Goal: Task Accomplishment & Management: Manage account settings

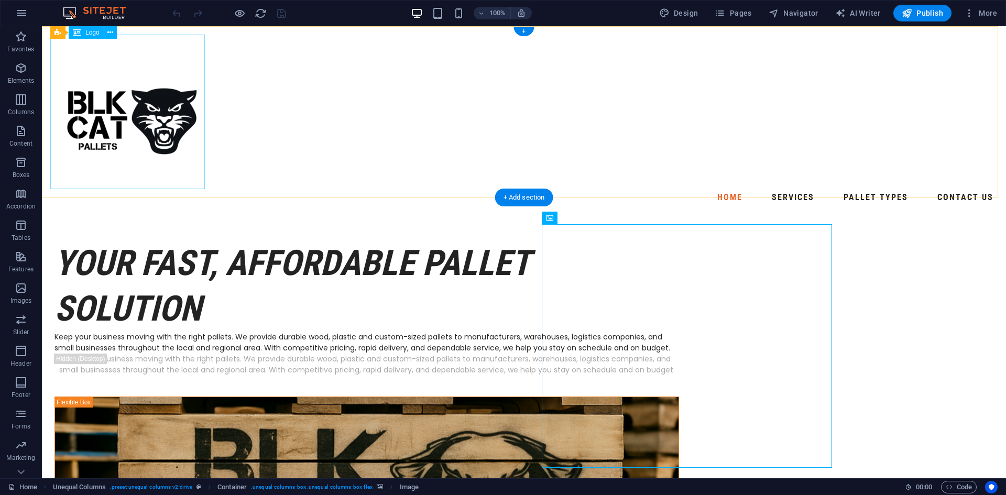
click at [158, 134] on div at bounding box center [524, 112] width 948 height 155
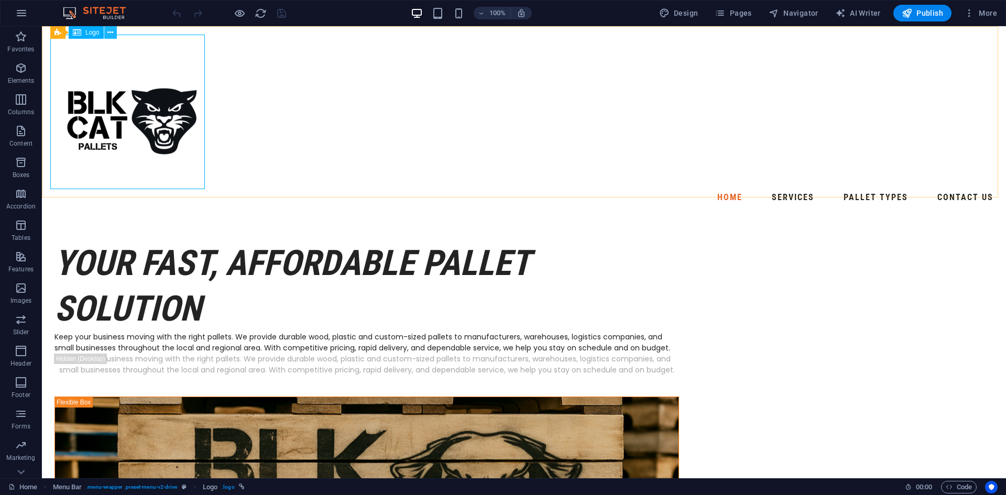
click at [114, 35] on button at bounding box center [110, 32] width 13 height 13
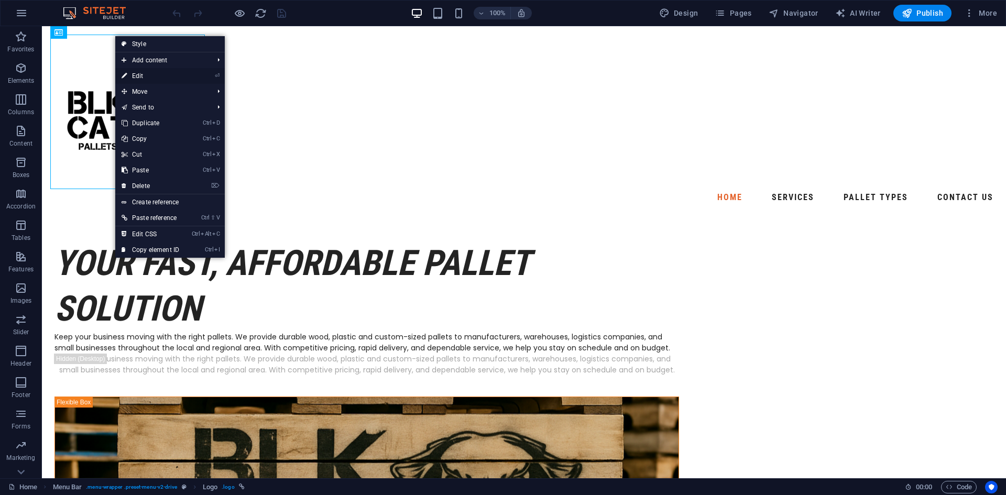
click at [143, 75] on link "⏎ Edit" at bounding box center [150, 76] width 70 height 16
select select "px"
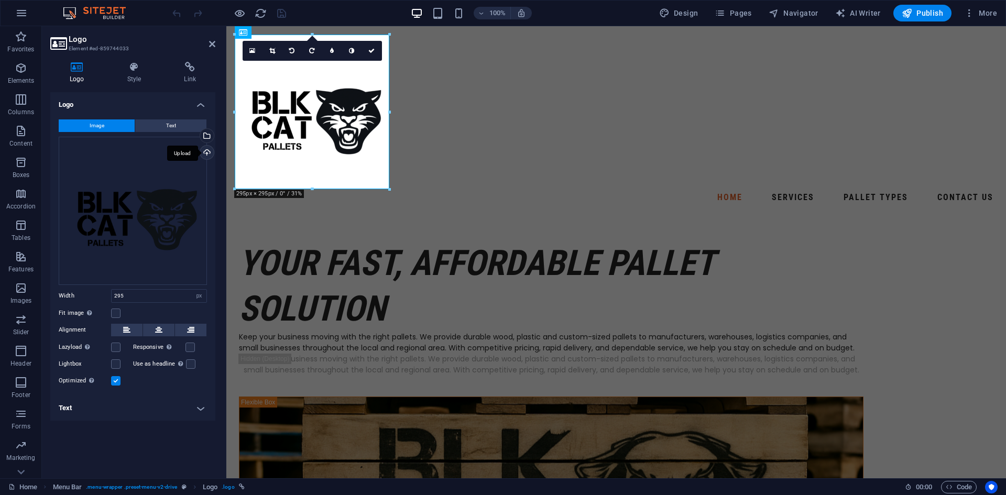
click at [205, 152] on div "Upload" at bounding box center [206, 154] width 16 height 16
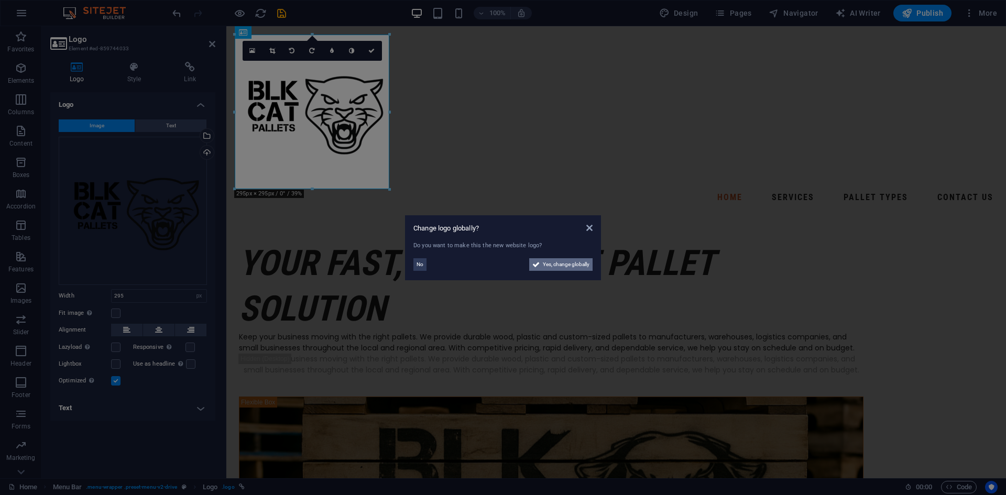
click at [577, 265] on span "Yes, change globally" at bounding box center [566, 264] width 47 height 13
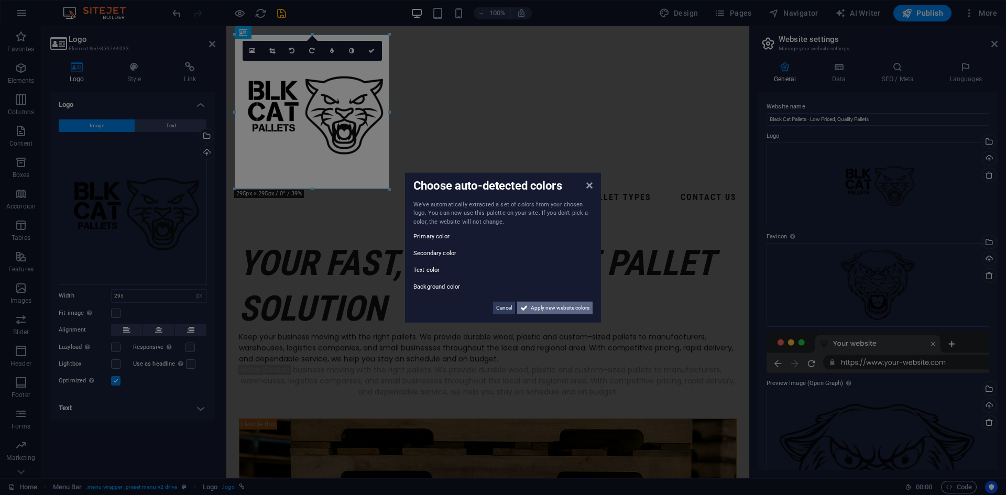
click at [541, 308] on span "Apply new website colors" at bounding box center [560, 308] width 59 height 13
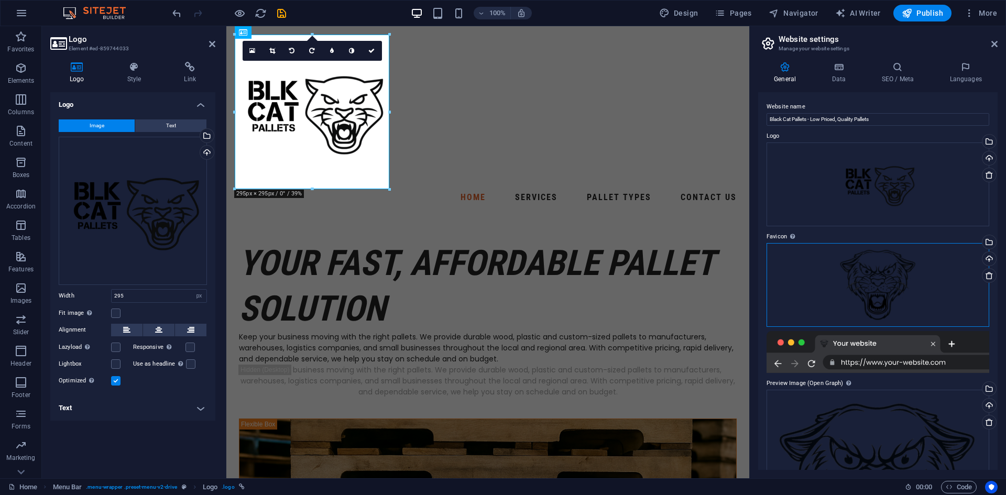
click at [891, 280] on div "Drag files here, click to choose files or select files from Files or our free s…" at bounding box center [878, 285] width 223 height 84
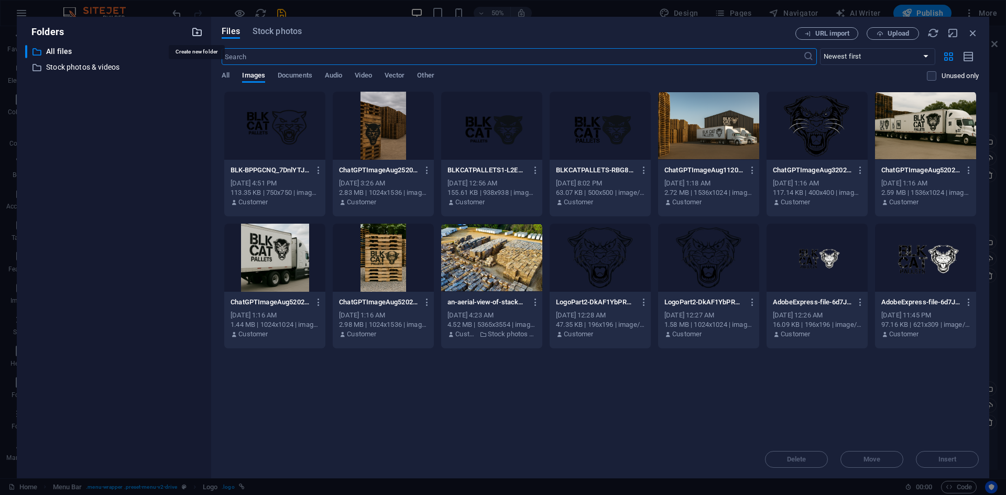
click at [194, 33] on icon "button" at bounding box center [197, 32] width 12 height 12
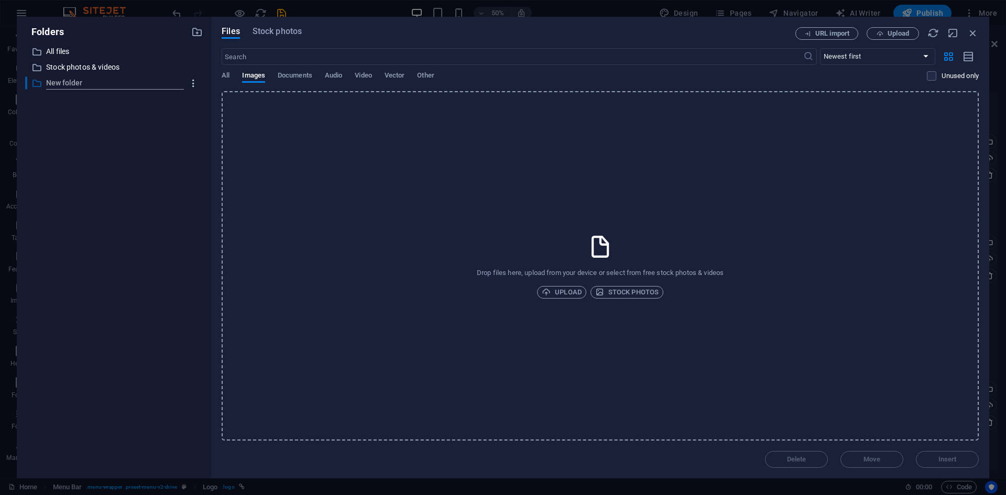
click at [192, 85] on icon "button" at bounding box center [193, 83] width 11 height 10
click at [198, 155] on h6 "Delete" at bounding box center [202, 161] width 30 height 13
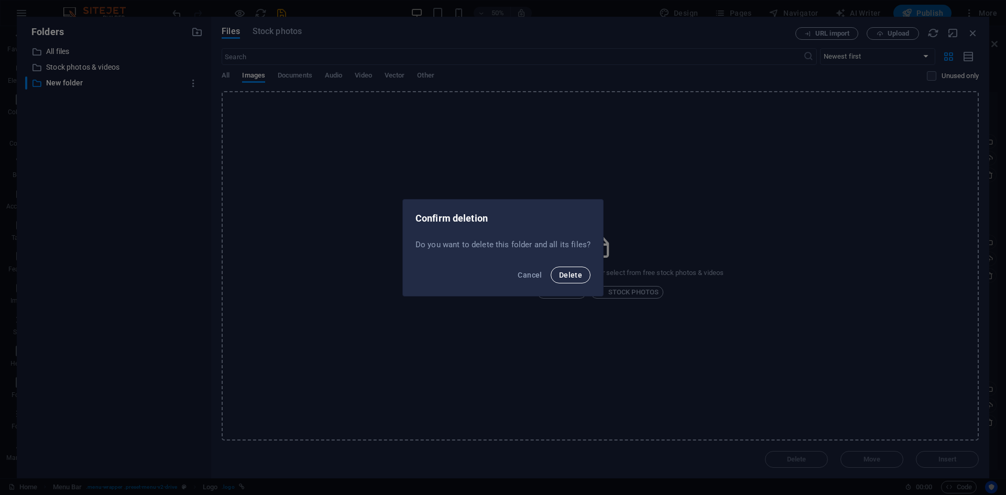
click at [551, 271] on button "Delete" at bounding box center [571, 275] width 40 height 17
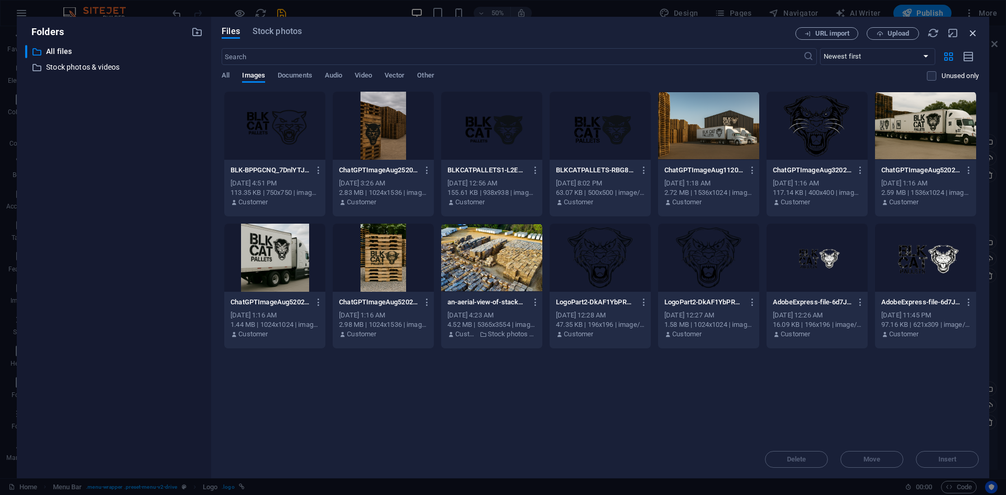
click at [969, 34] on icon "button" at bounding box center [974, 33] width 12 height 12
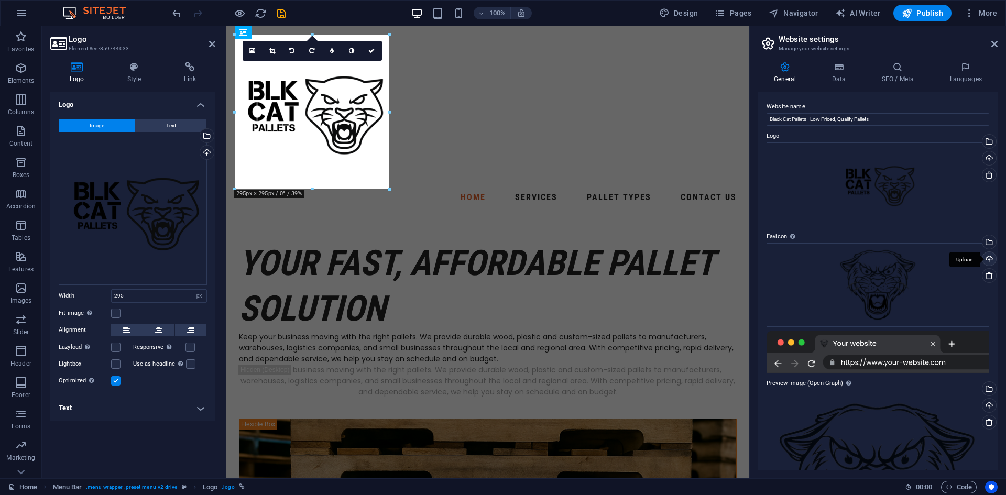
click at [988, 261] on div "Upload" at bounding box center [989, 260] width 16 height 16
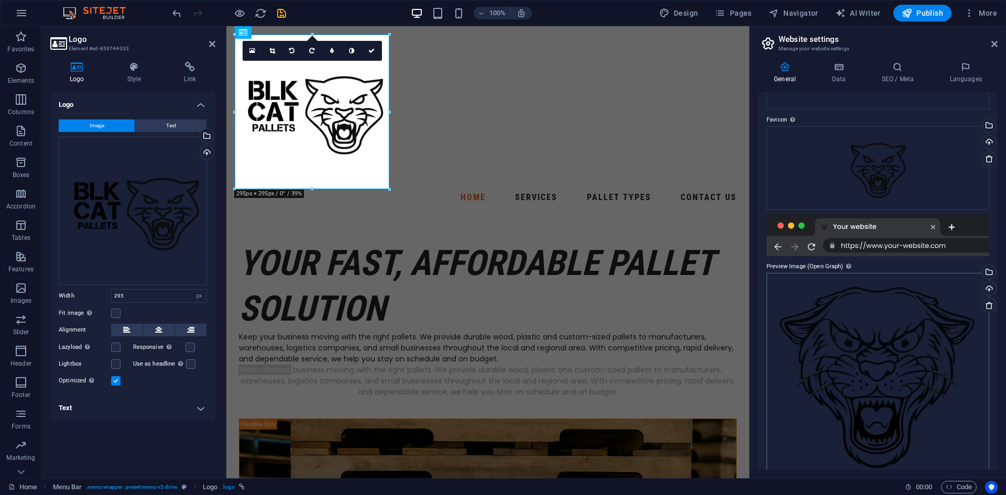
scroll to position [138, 0]
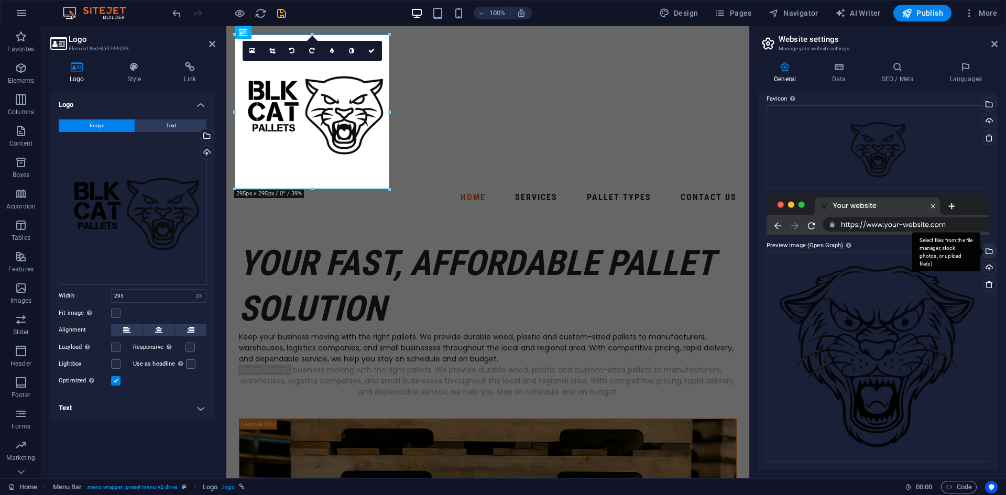
click at [990, 251] on div "Select files from the file manager, stock photos, or upload file(s)" at bounding box center [989, 252] width 16 height 16
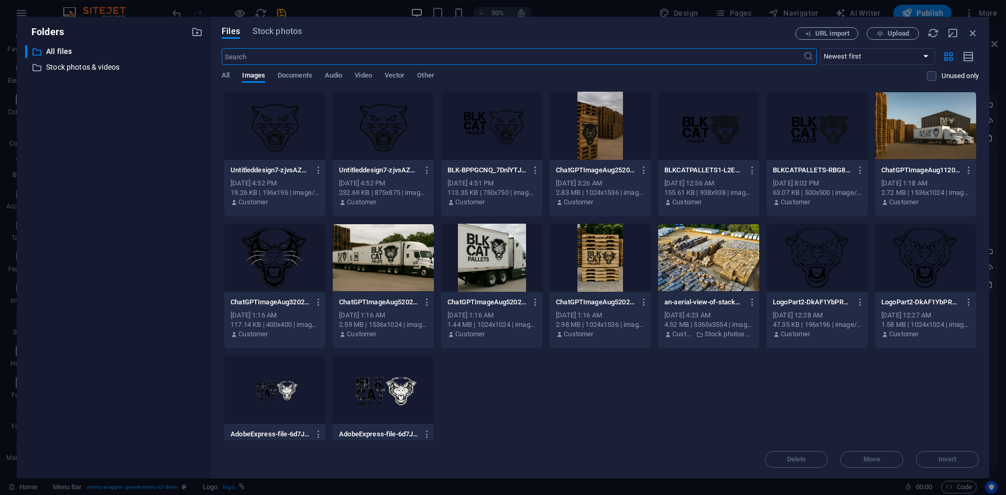
click at [281, 125] on div at bounding box center [274, 126] width 101 height 68
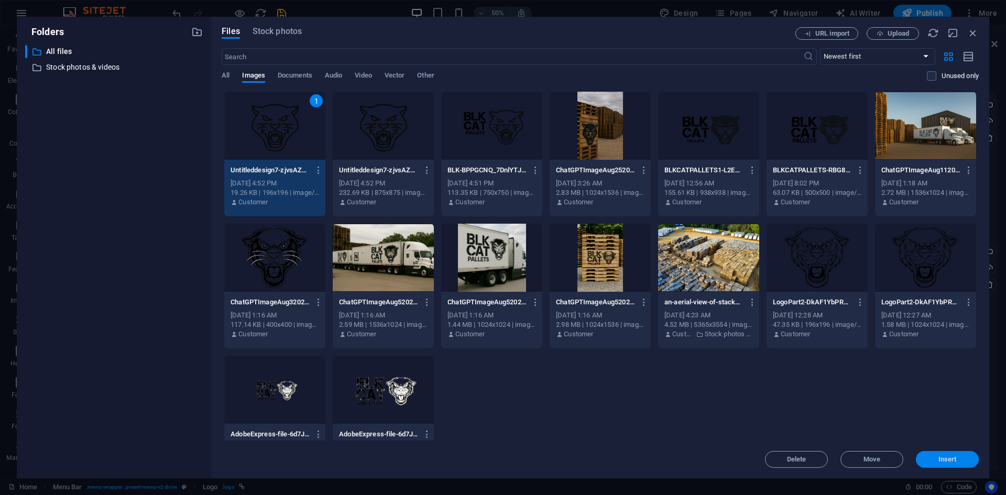
click at [963, 462] on span "Insert" at bounding box center [947, 460] width 55 height 6
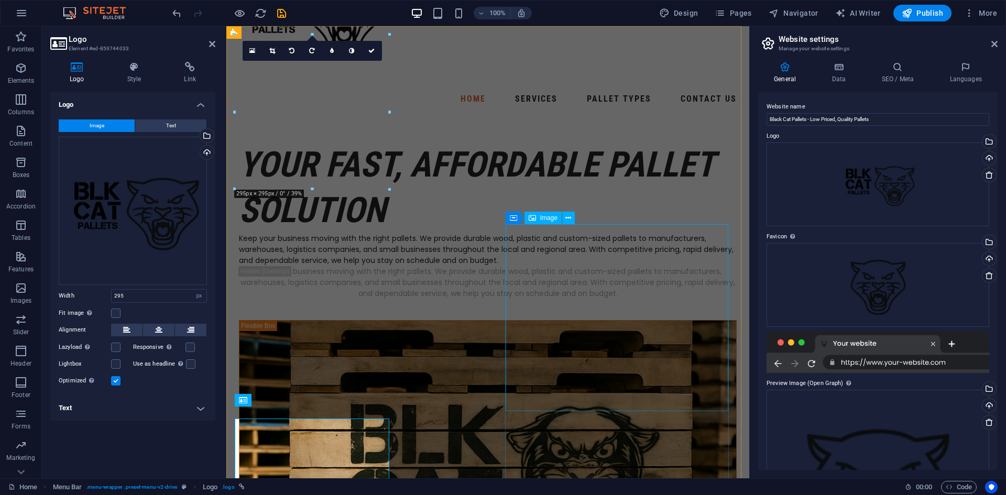
scroll to position [0, 0]
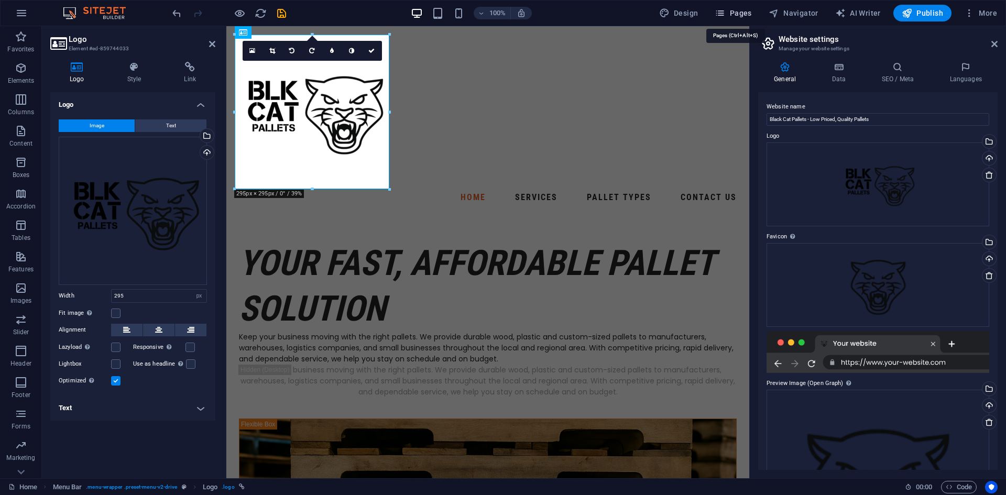
click at [749, 10] on span "Pages" at bounding box center [733, 13] width 37 height 10
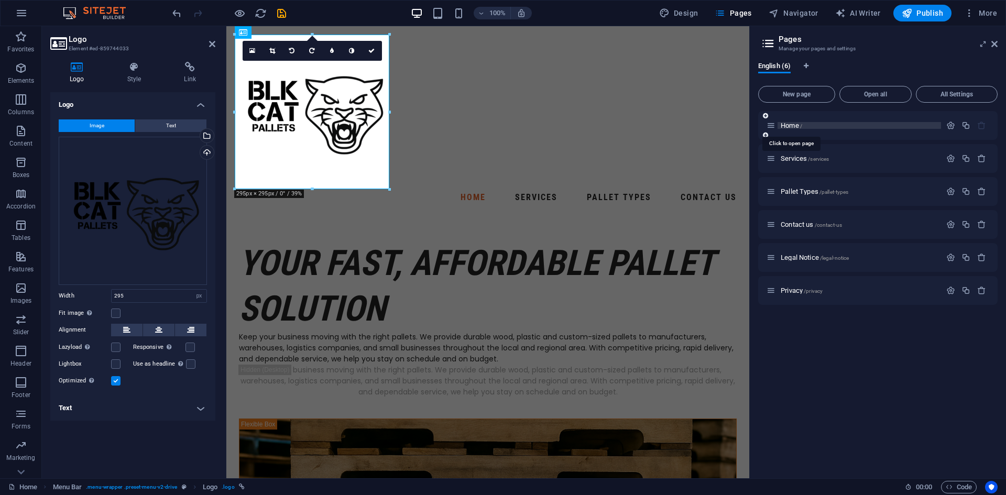
click at [793, 128] on span "Home /" at bounding box center [791, 126] width 21 height 8
click at [802, 158] on span "Services /services" at bounding box center [805, 159] width 48 height 8
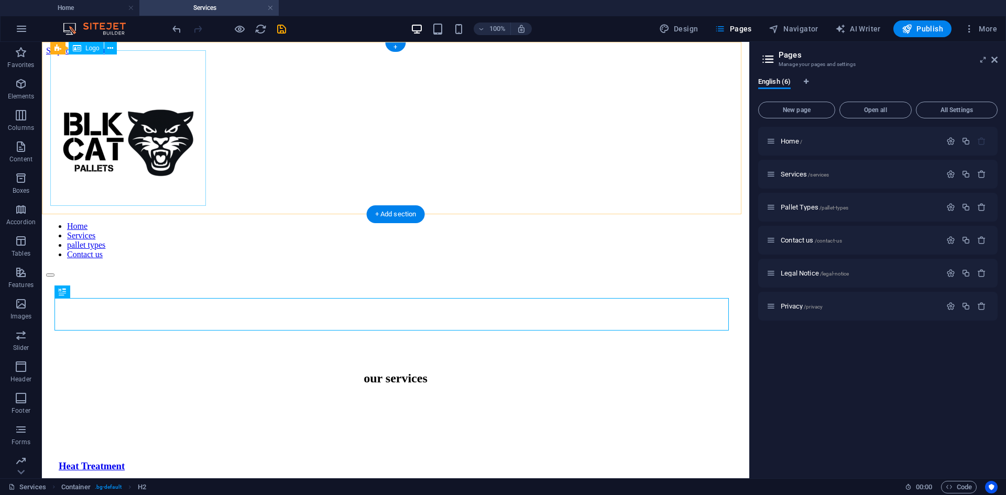
click at [105, 135] on div at bounding box center [395, 135] width 699 height 158
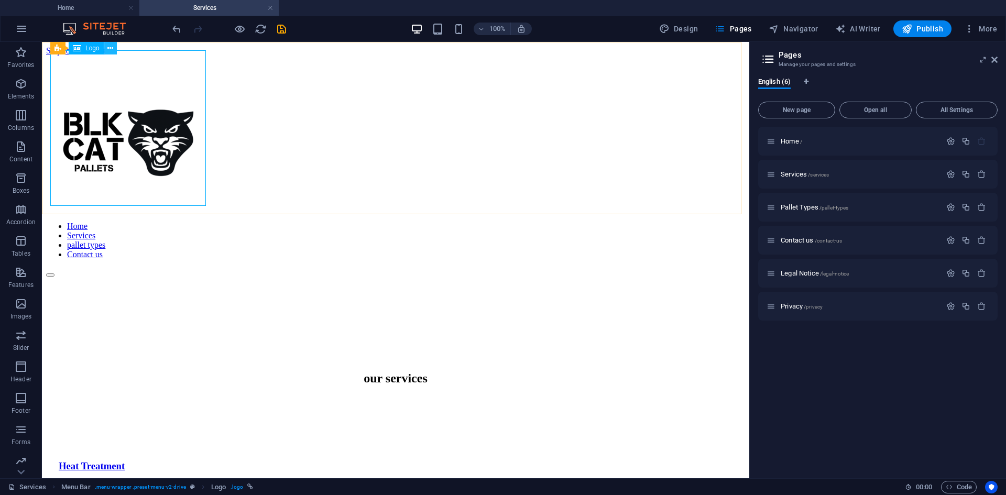
click at [112, 49] on icon at bounding box center [110, 48] width 6 height 11
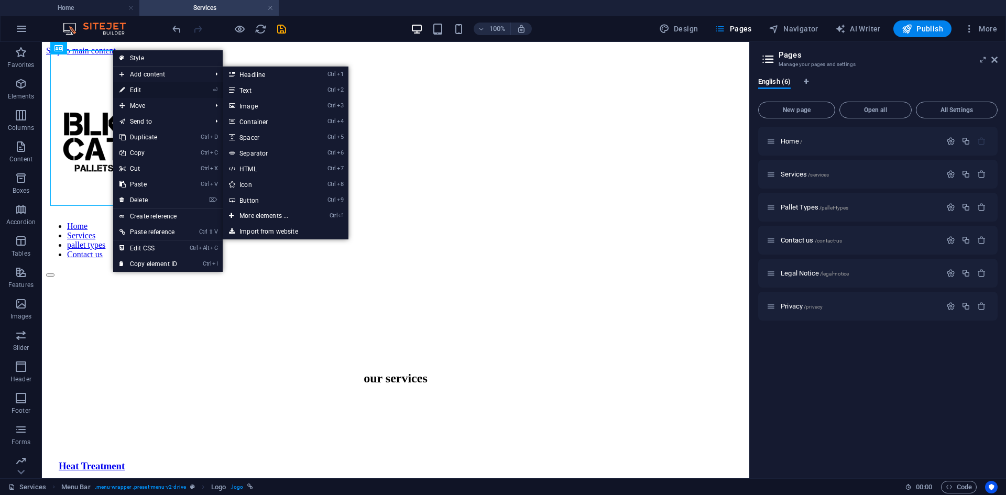
click at [135, 86] on link "⏎ Edit" at bounding box center [148, 90] width 70 height 16
select select "px"
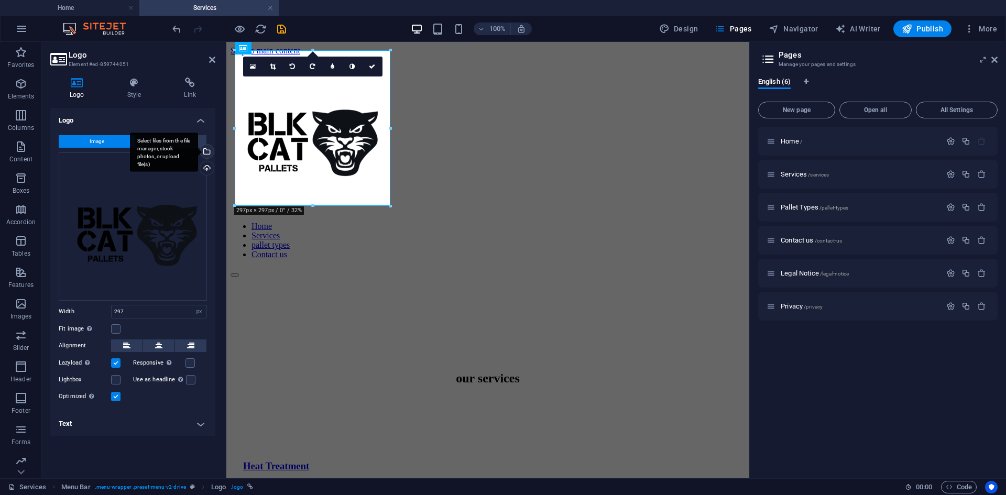
click at [198, 153] on div "Select files from the file manager, stock photos, or upload file(s)" at bounding box center [164, 152] width 68 height 39
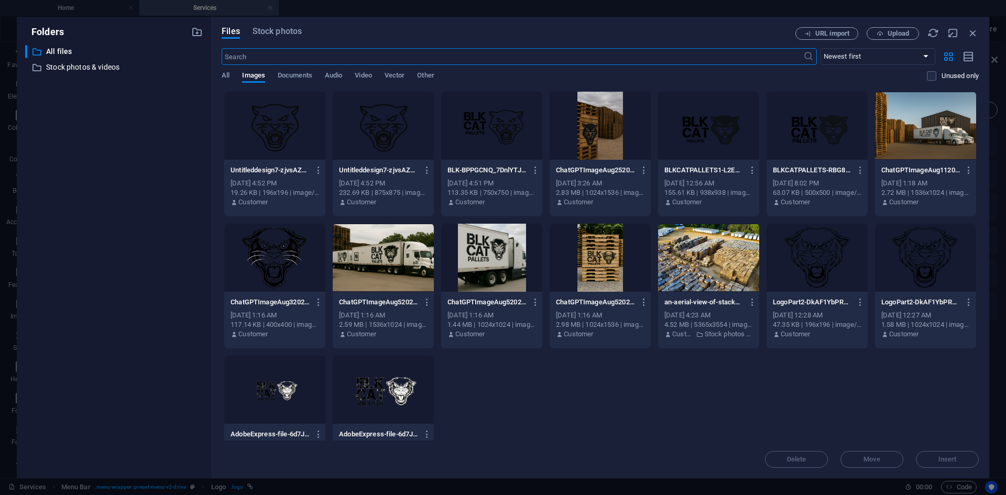
click at [488, 131] on div at bounding box center [491, 126] width 101 height 68
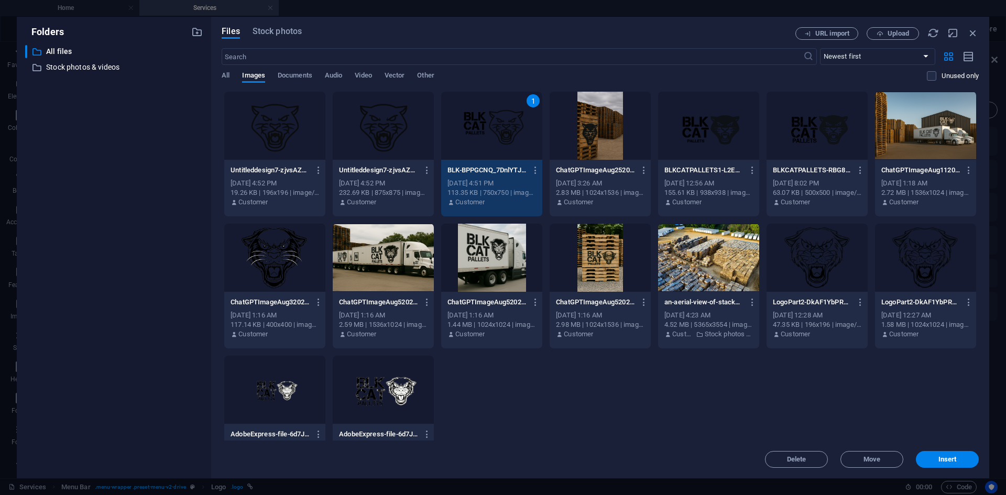
click at [488, 131] on div "1" at bounding box center [491, 126] width 101 height 68
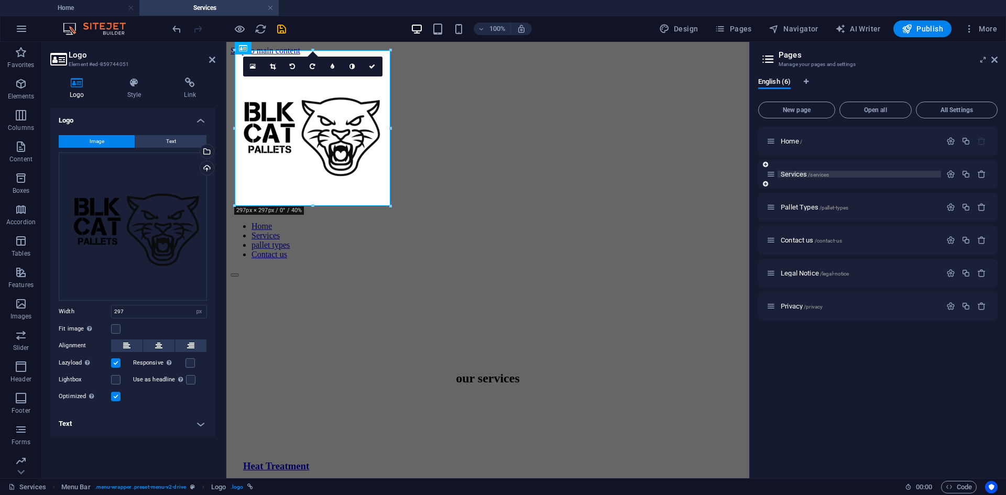
click at [796, 176] on span "Services /services" at bounding box center [805, 174] width 48 height 8
click at [799, 208] on span "Pallet Types /pallet-types" at bounding box center [815, 207] width 68 height 8
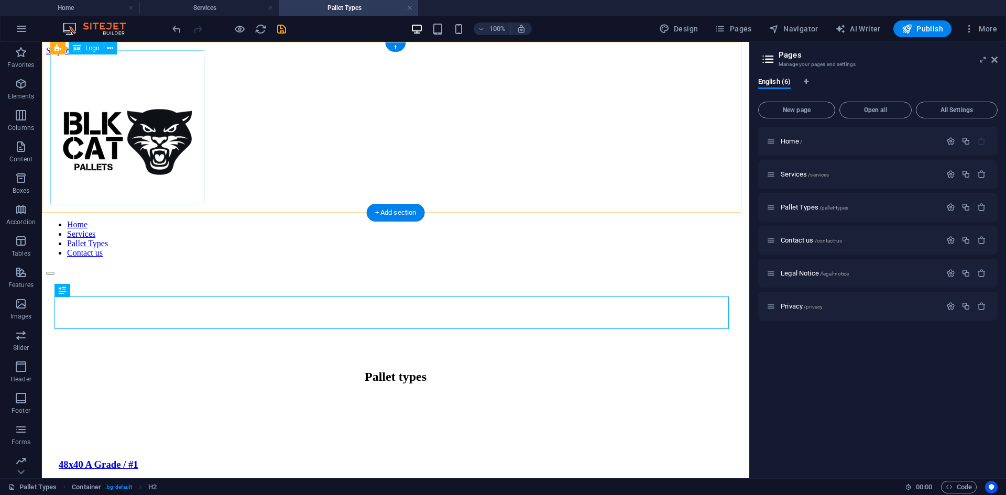
click at [163, 138] on div at bounding box center [395, 134] width 699 height 156
click at [109, 49] on icon at bounding box center [110, 48] width 6 height 11
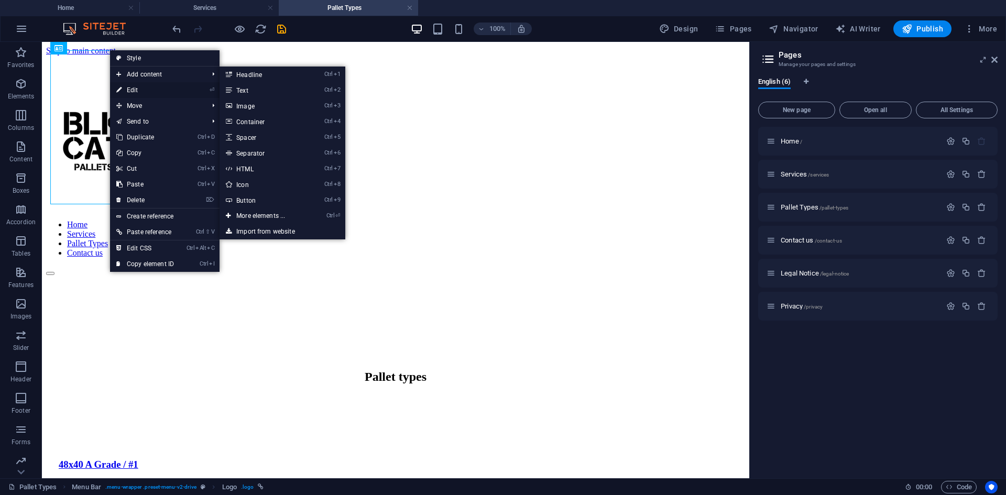
click at [136, 95] on link "⏎ Edit" at bounding box center [145, 90] width 70 height 16
select select "px"
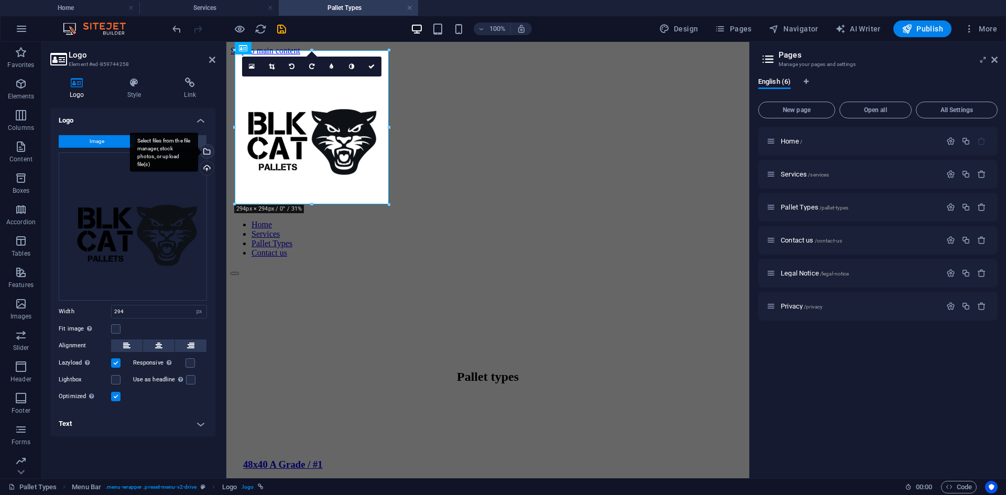
click at [208, 151] on div "Select files from the file manager, stock photos, or upload file(s)" at bounding box center [206, 153] width 16 height 16
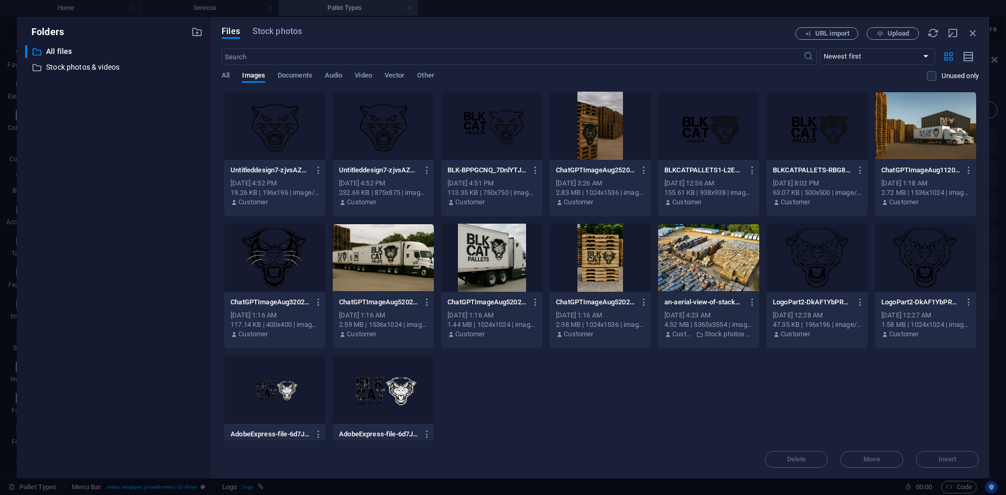
click at [482, 123] on div at bounding box center [491, 126] width 101 height 68
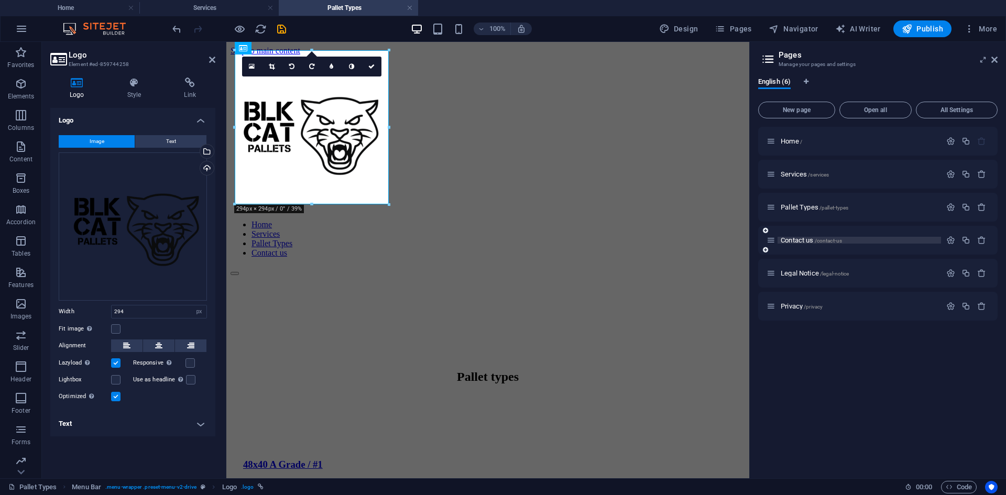
click at [802, 239] on span "Contact us /contact-us" at bounding box center [811, 240] width 61 height 8
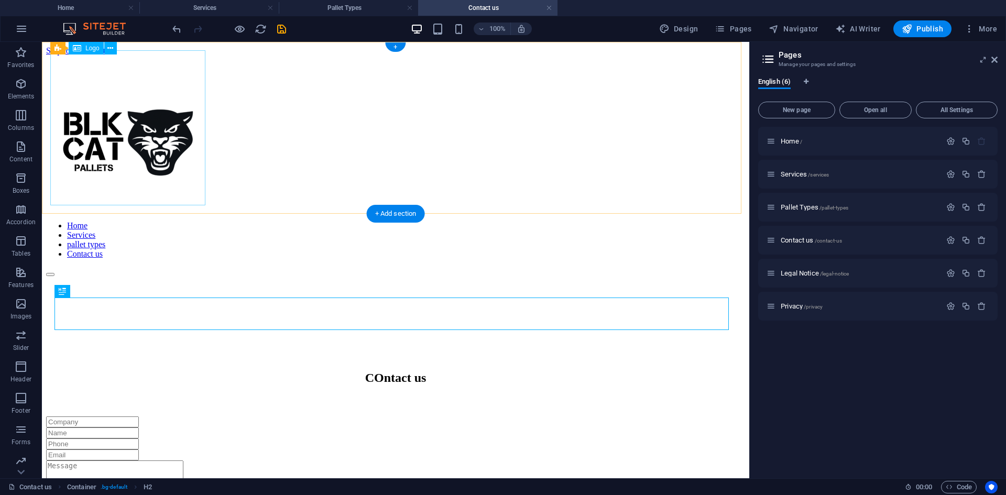
click at [175, 131] on div at bounding box center [395, 134] width 699 height 157
click at [111, 50] on icon at bounding box center [110, 48] width 6 height 11
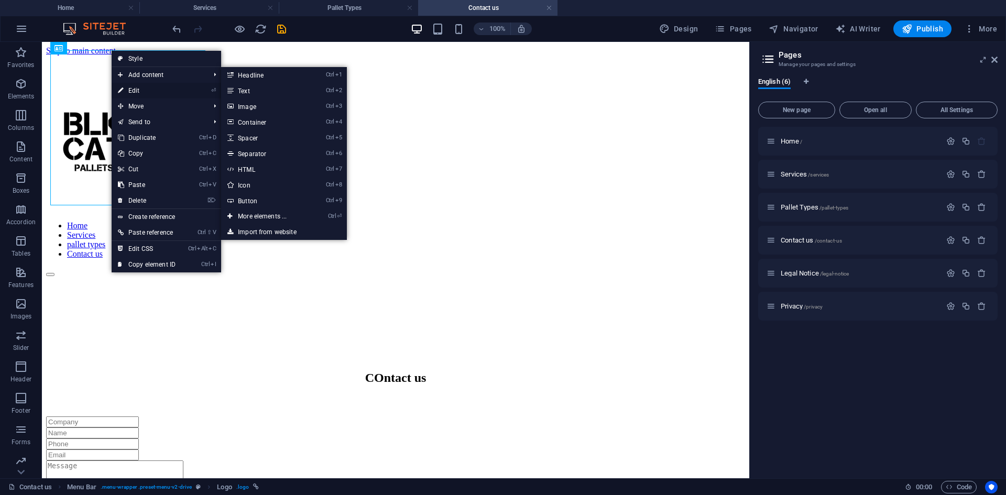
click at [147, 89] on link "⏎ Edit" at bounding box center [147, 91] width 70 height 16
select select "px"
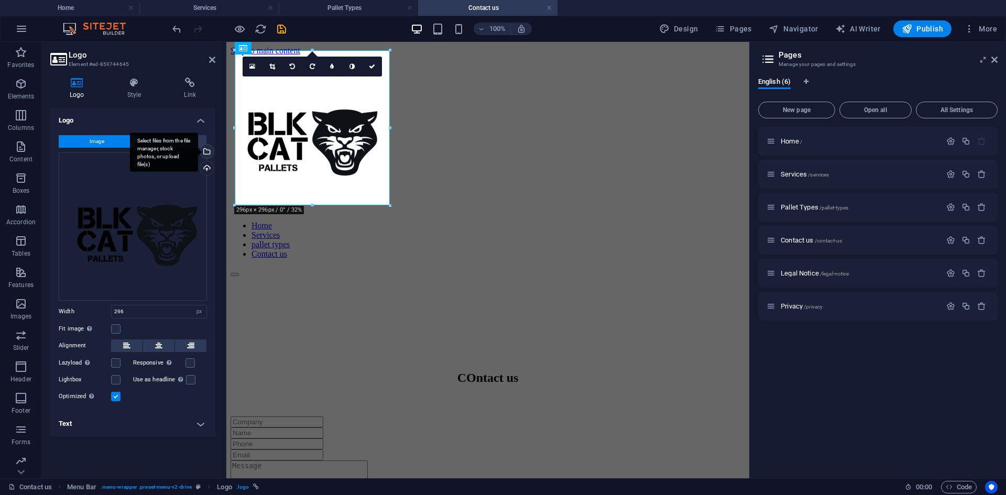
click at [213, 149] on div "Select files from the file manager, stock photos, or upload file(s)" at bounding box center [206, 153] width 16 height 16
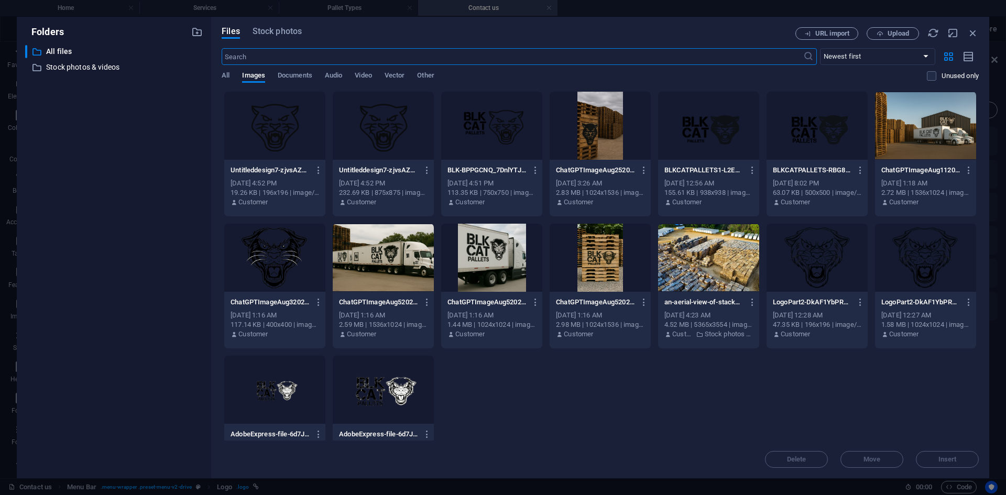
click at [499, 126] on div at bounding box center [491, 126] width 101 height 68
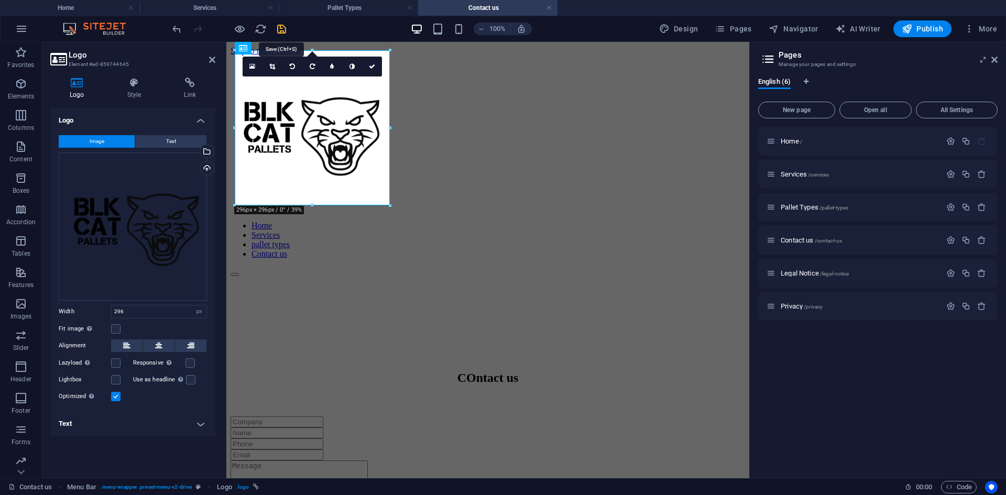
click at [284, 24] on icon "save" at bounding box center [282, 29] width 12 height 12
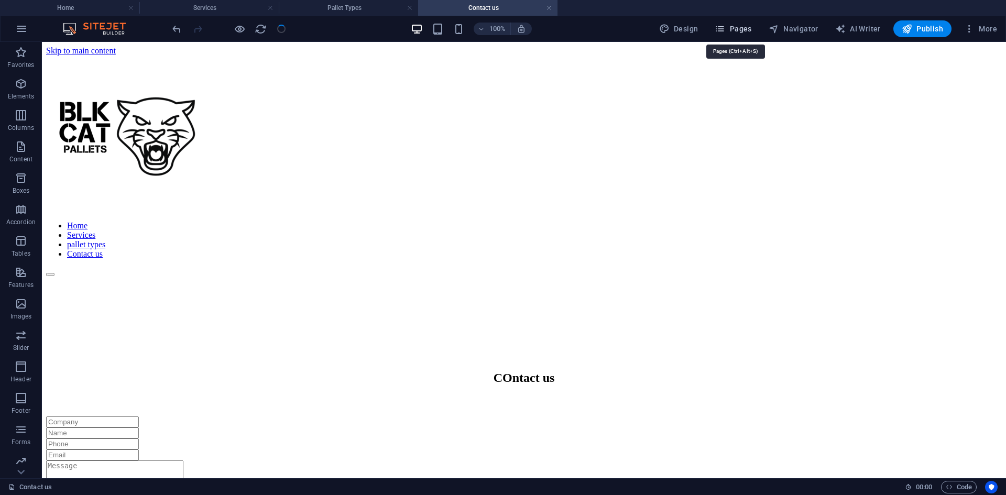
click at [738, 28] on span "Pages" at bounding box center [733, 29] width 37 height 10
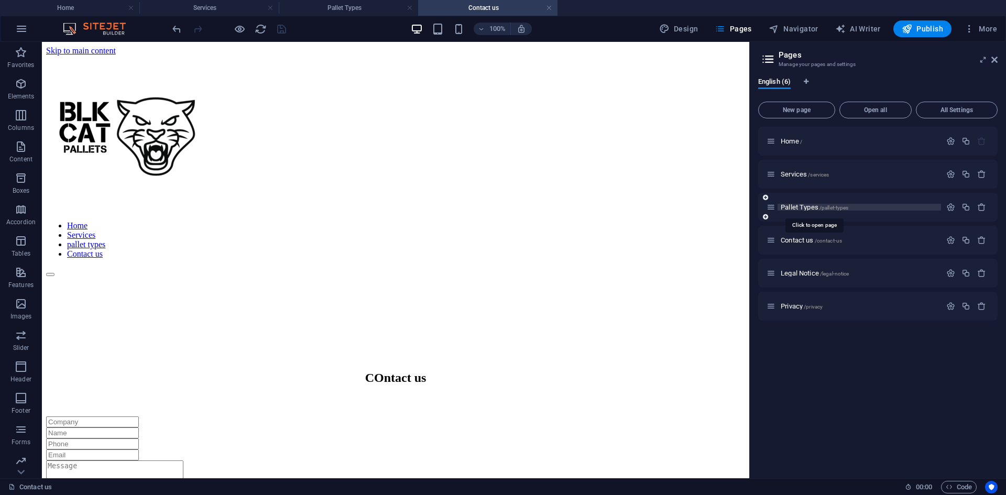
click at [802, 208] on span "Pallet Types /pallet-types" at bounding box center [815, 207] width 68 height 8
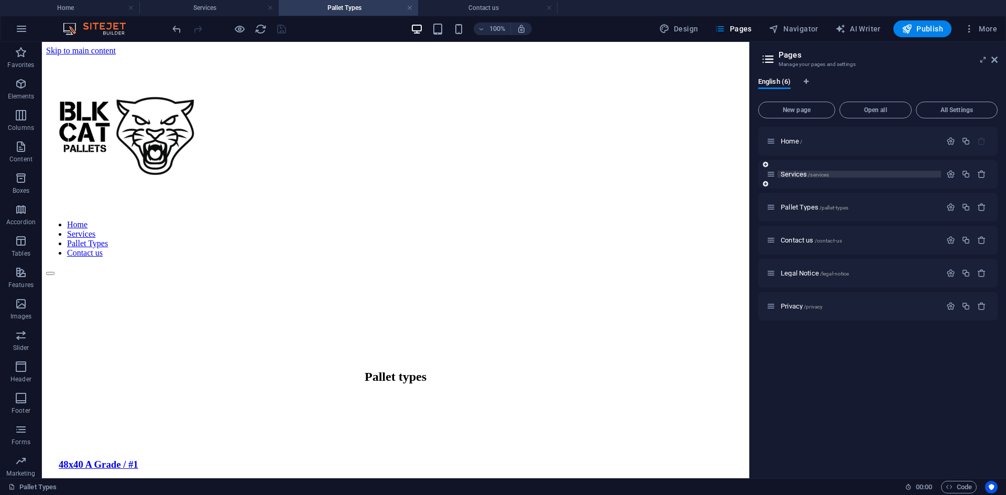
click at [788, 175] on span "Services /services" at bounding box center [805, 174] width 48 height 8
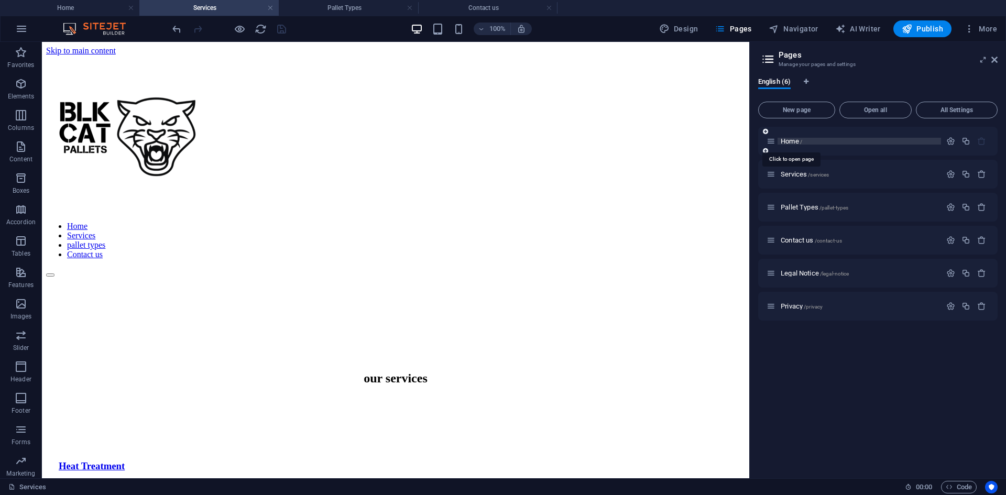
click at [782, 138] on span "Home /" at bounding box center [791, 141] width 21 height 8
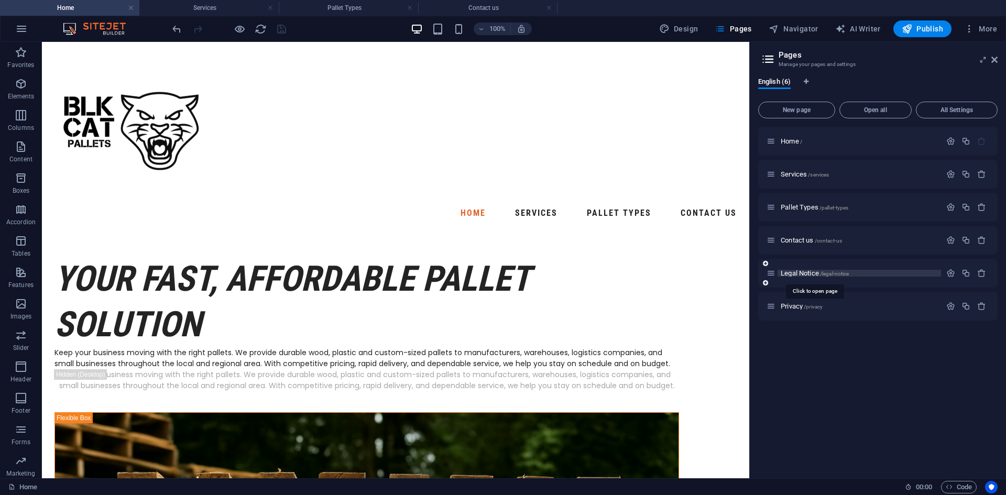
click at [801, 272] on span "Legal Notice /legal-notice" at bounding box center [815, 273] width 68 height 8
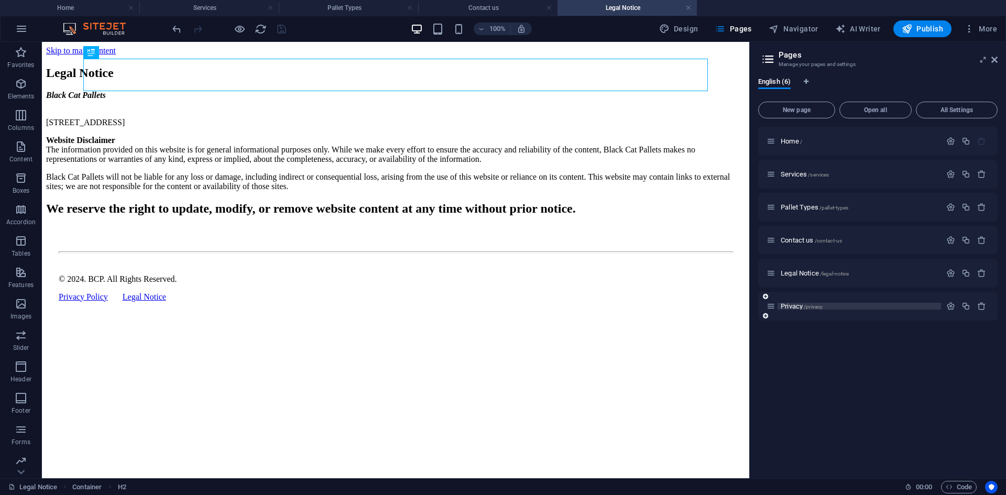
click at [797, 307] on span "Privacy /privacy" at bounding box center [802, 306] width 42 height 8
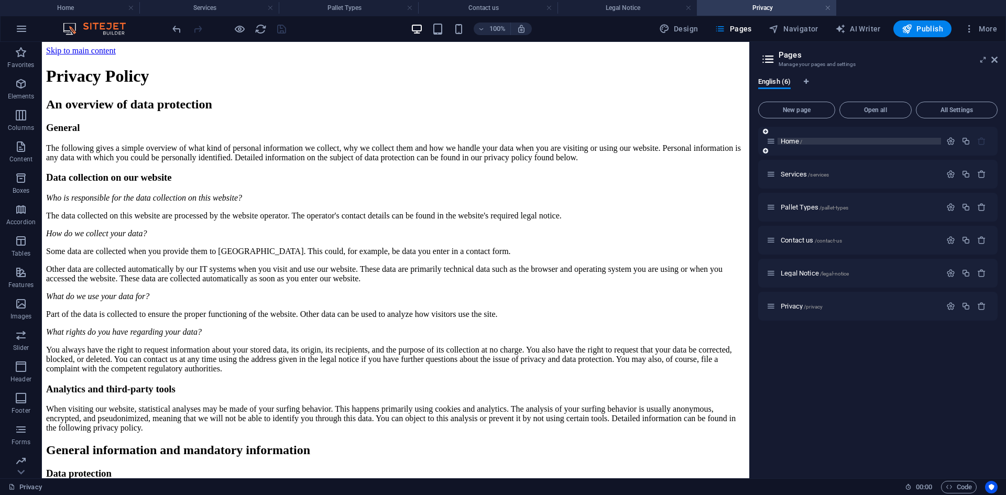
click at [792, 140] on span "Home /" at bounding box center [791, 141] width 21 height 8
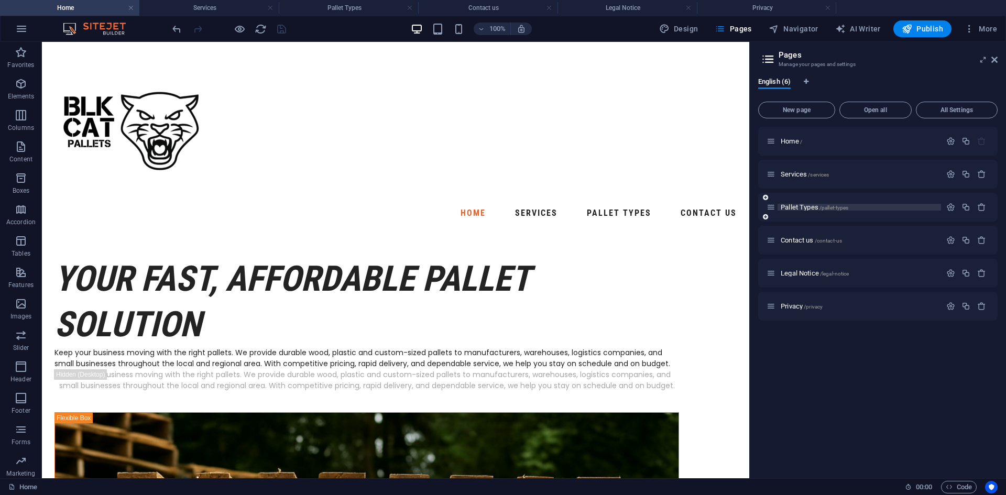
click at [795, 207] on span "Pallet Types /pallet-types" at bounding box center [815, 207] width 68 height 8
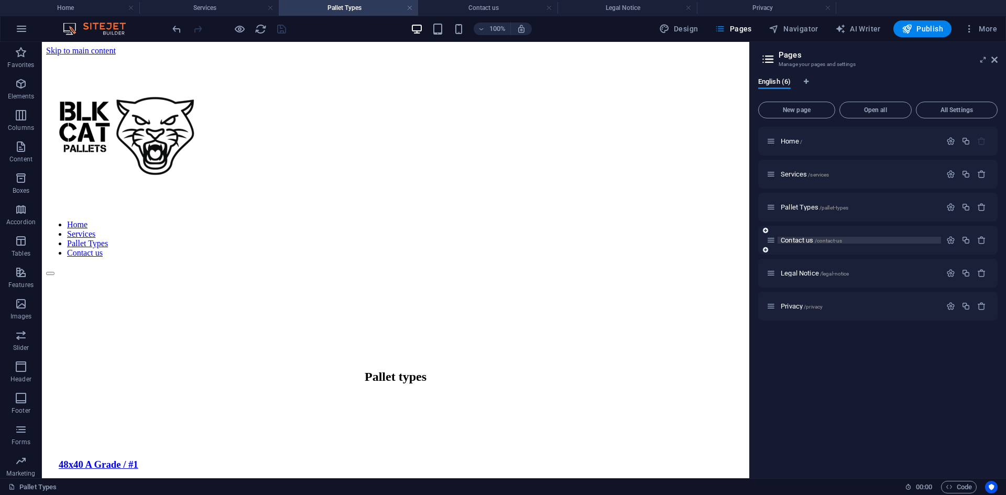
click at [799, 242] on span "Contact us /contact-us" at bounding box center [811, 240] width 61 height 8
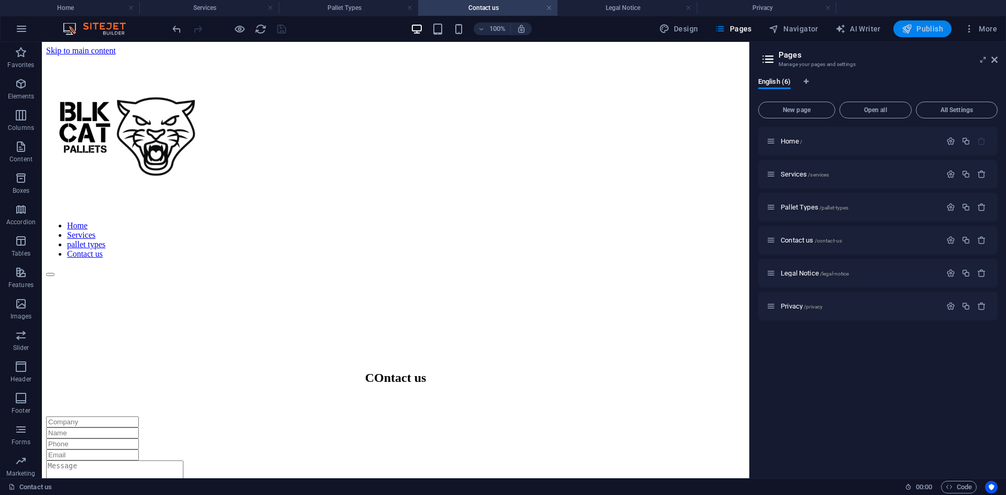
click at [922, 28] on span "Publish" at bounding box center [922, 29] width 41 height 10
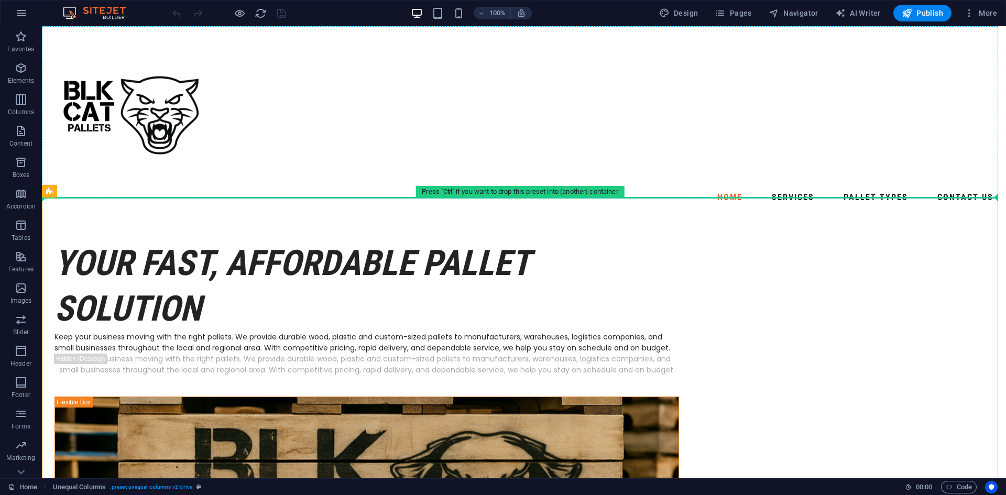
drag, startPoint x: 107, startPoint y: 217, endPoint x: 63, endPoint y: 164, distance: 68.9
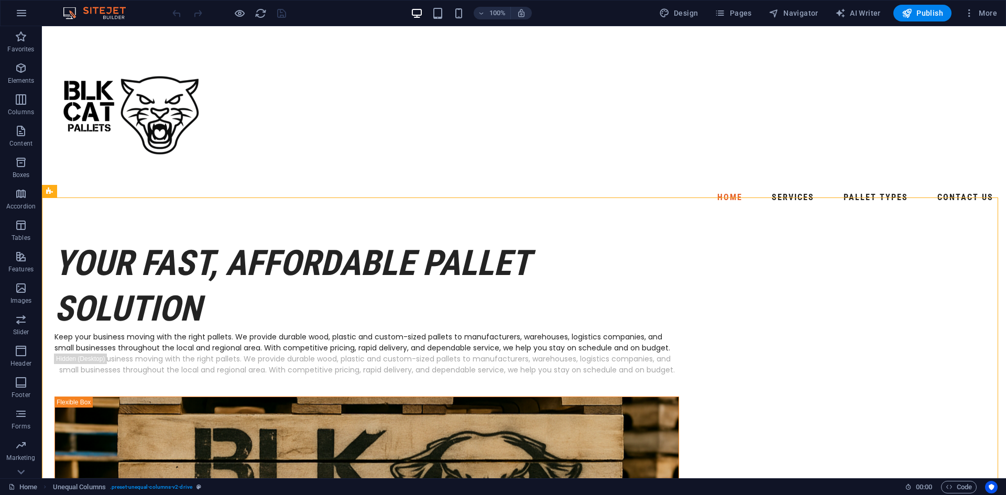
click at [183, 157] on div at bounding box center [524, 112] width 948 height 155
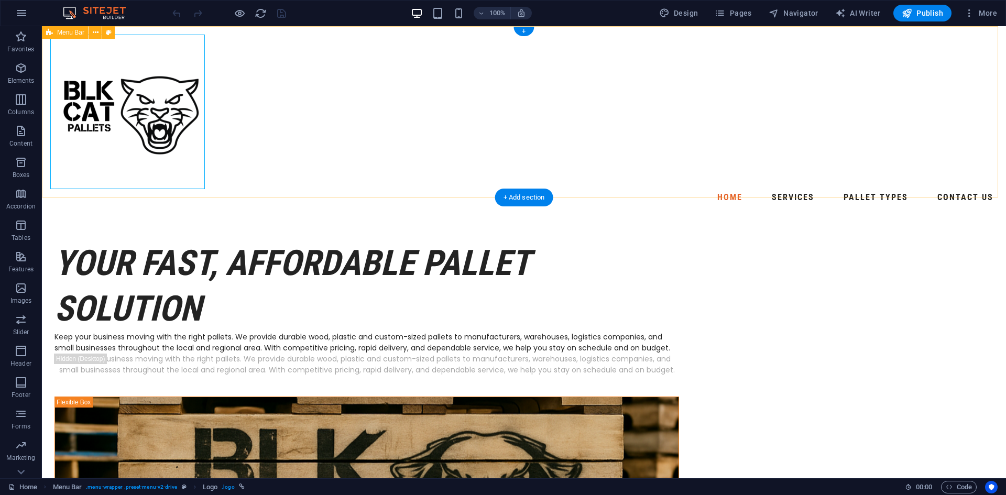
click at [345, 142] on div "Home Services pallet types Contact us" at bounding box center [524, 120] width 965 height 188
click at [441, 165] on div "Home Services pallet types Contact us" at bounding box center [524, 120] width 965 height 188
click at [460, 165] on div "Home Services pallet types Contact us" at bounding box center [524, 120] width 965 height 188
select select "header"
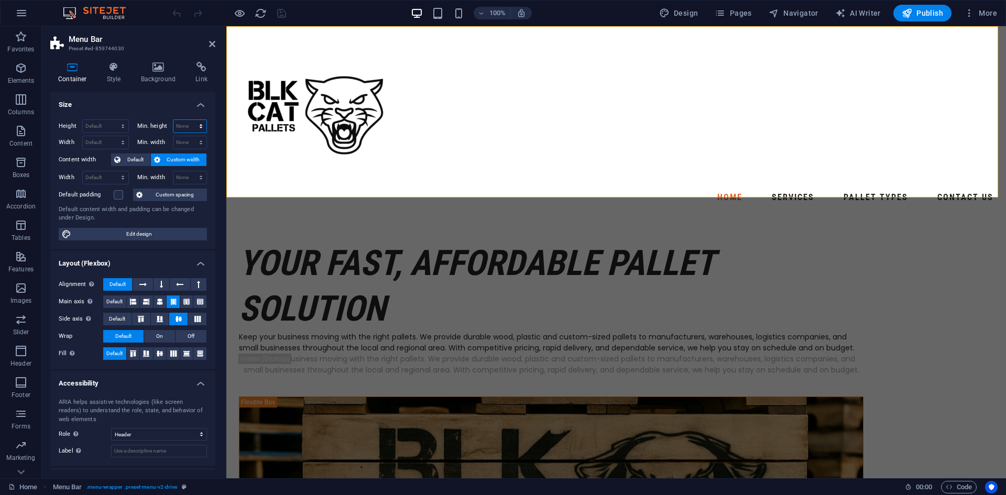
click at [192, 125] on select "None px rem % vh vw" at bounding box center [191, 126] width 34 height 13
click at [106, 73] on h4 "Style" at bounding box center [116, 73] width 34 height 22
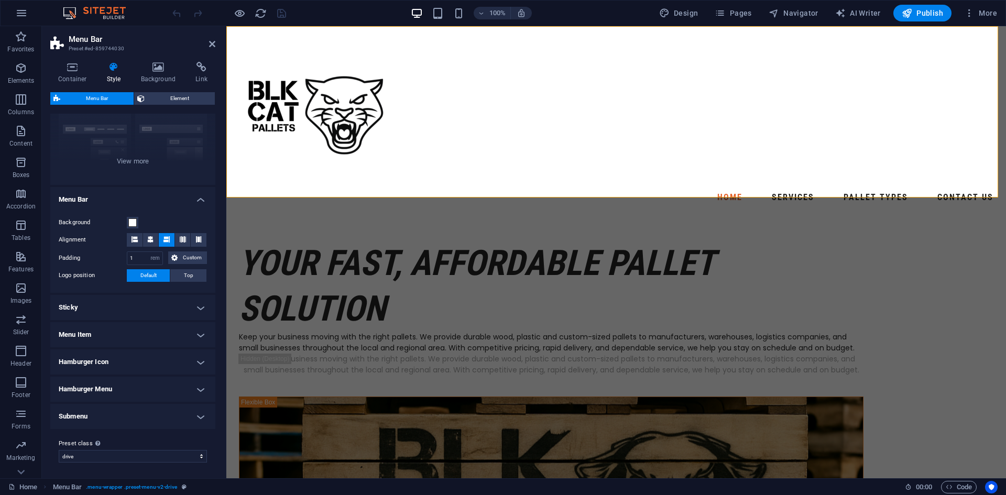
scroll to position [106, 0]
click at [120, 308] on h4 "Sticky" at bounding box center [132, 306] width 165 height 25
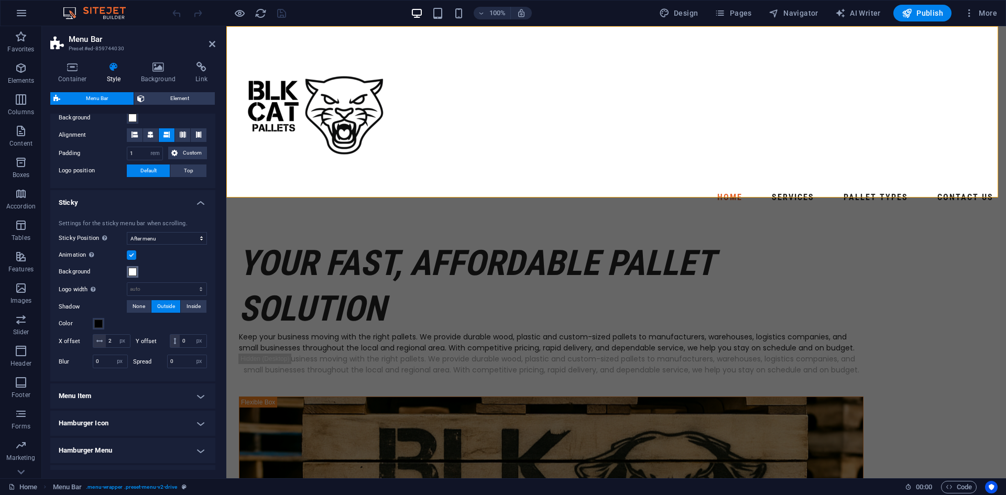
scroll to position [211, 0]
click at [163, 235] on select "Off Instant After menu After banner When scrolling up" at bounding box center [167, 237] width 80 height 13
click at [127, 244] on select "Off Instant After menu After banner When scrolling up" at bounding box center [167, 237] width 80 height 13
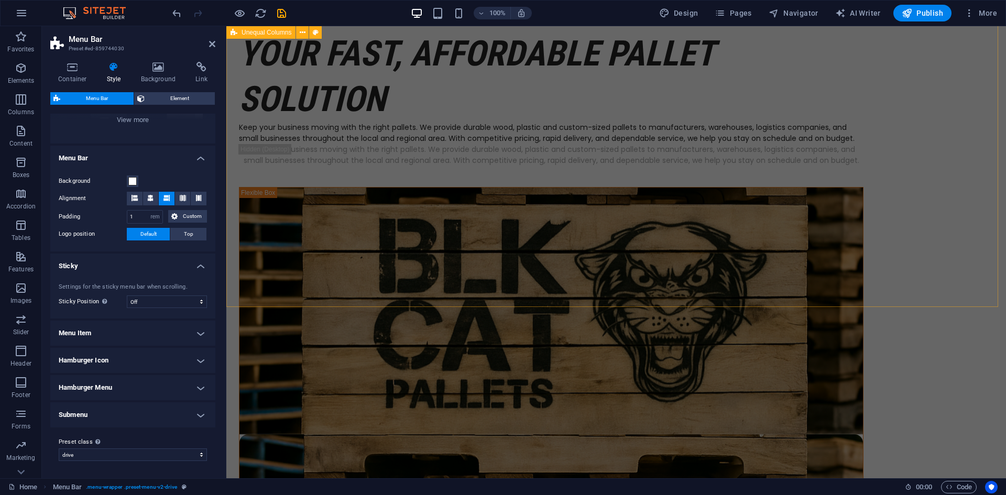
scroll to position [0, 0]
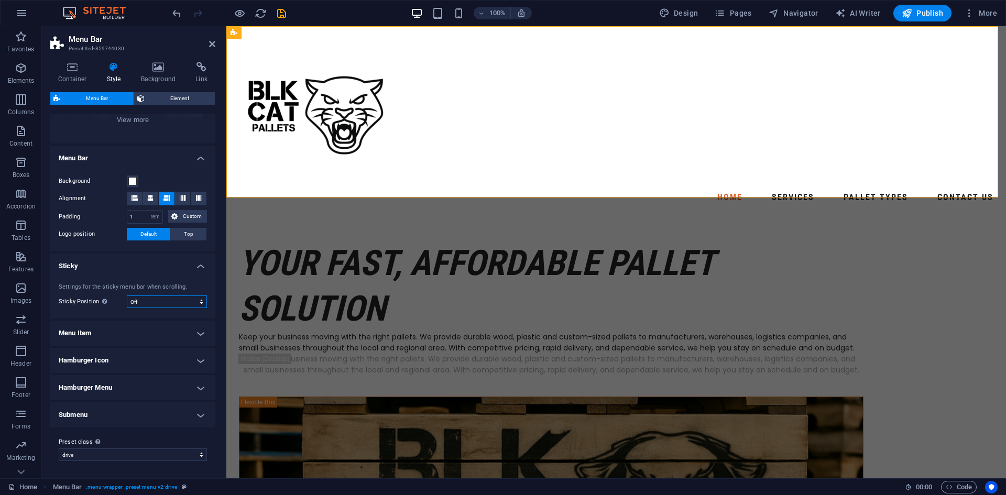
click at [153, 301] on select "Off Instant After menu After banner When scrolling up" at bounding box center [167, 302] width 80 height 13
select select "sticky_menu"
click at [127, 296] on select "Off Instant After menu After banner When scrolling up" at bounding box center [167, 302] width 80 height 13
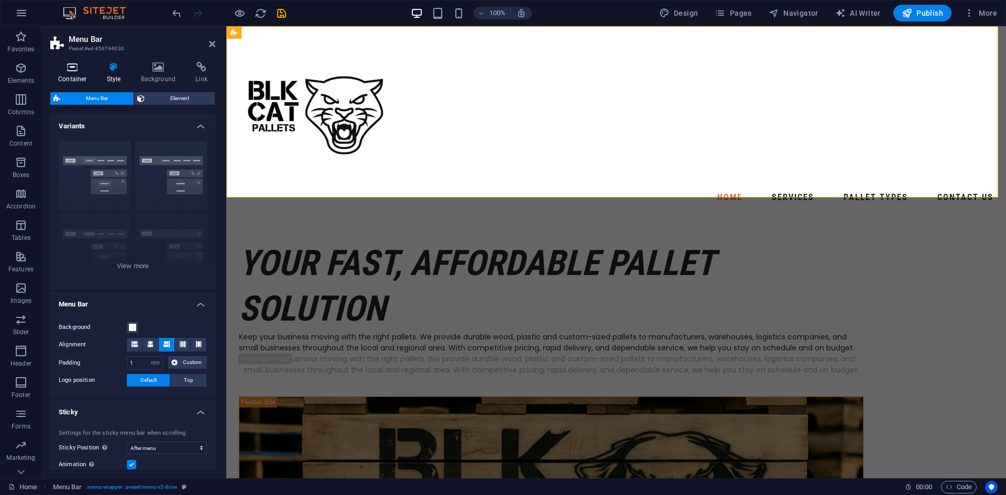
click at [79, 70] on icon at bounding box center [72, 67] width 45 height 10
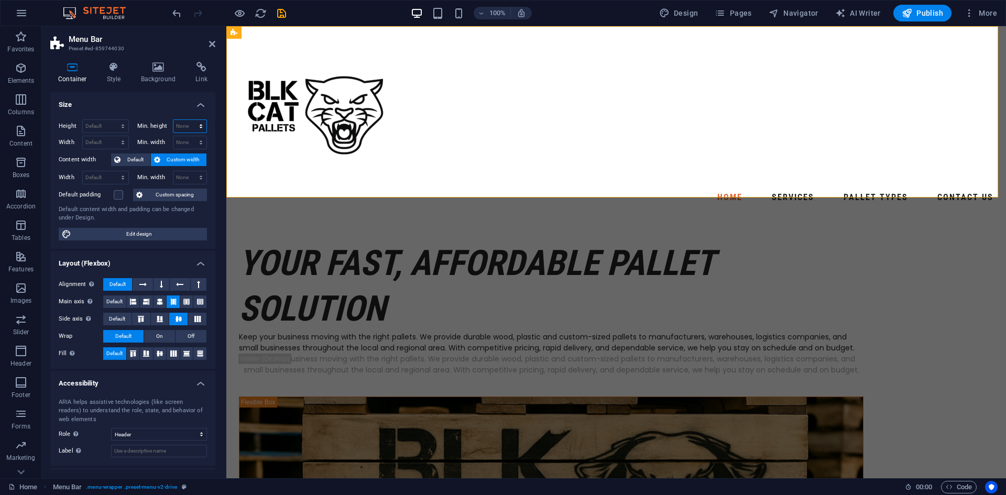
click at [197, 124] on select "None px rem % vh vw" at bounding box center [191, 126] width 34 height 13
click at [117, 122] on select "Default px rem % vh vw" at bounding box center [106, 126] width 46 height 13
click at [83, 120] on select "Default px rem % vh vw" at bounding box center [106, 126] width 46 height 13
select select "DISABLED_OPTION_VALUE"
